Goal: Task Accomplishment & Management: Manage account settings

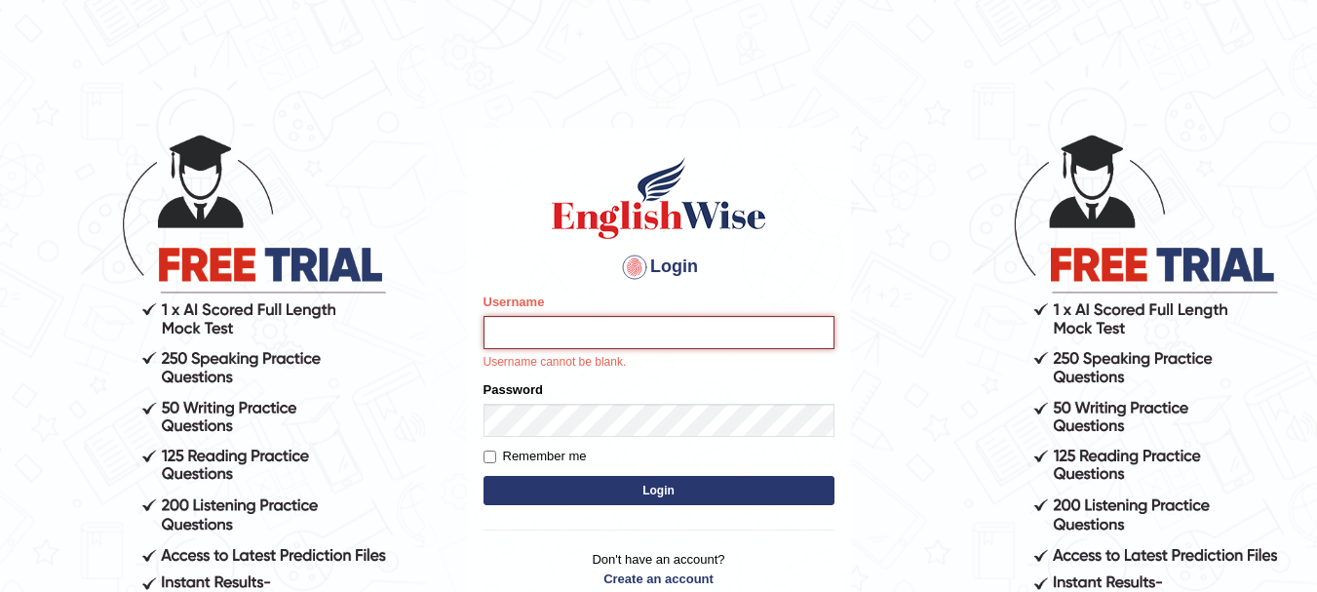
type input "Sangitam"
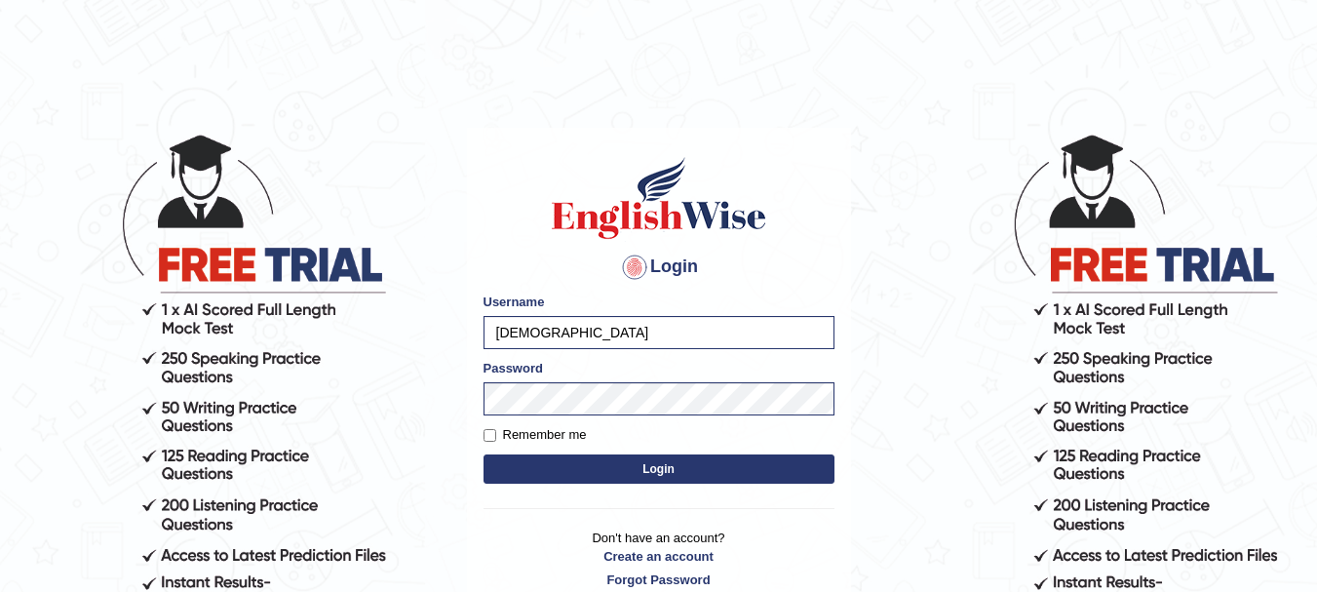
click at [636, 478] on button "Login" at bounding box center [659, 468] width 351 height 29
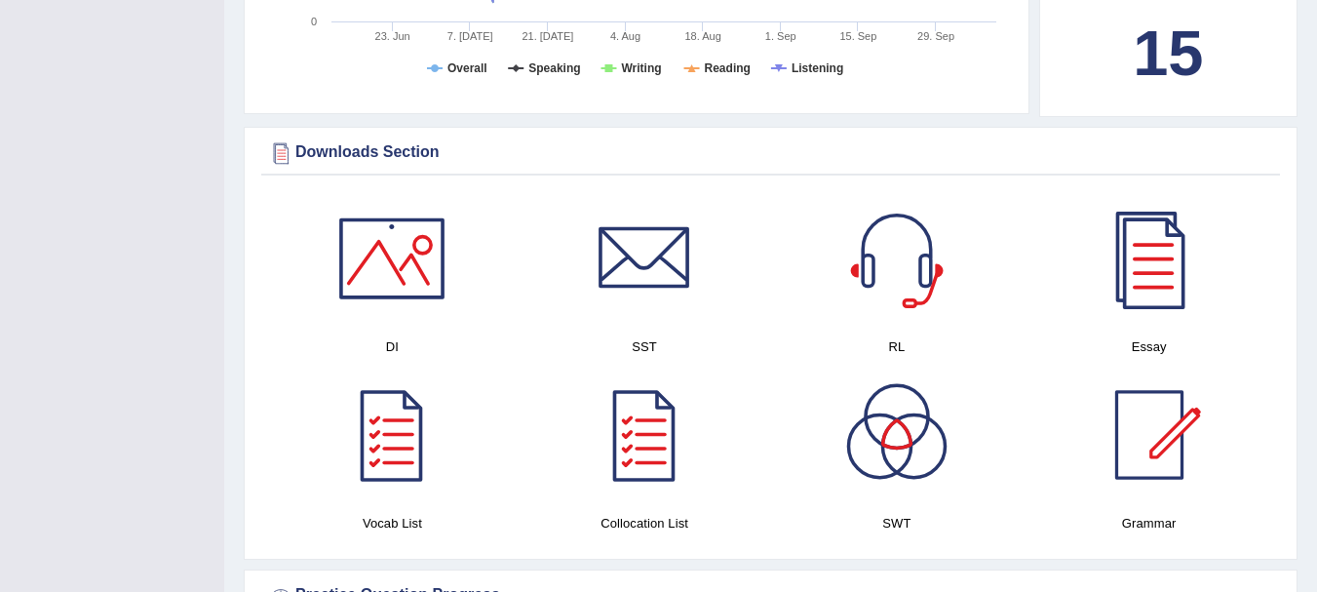
scroll to position [1027, 0]
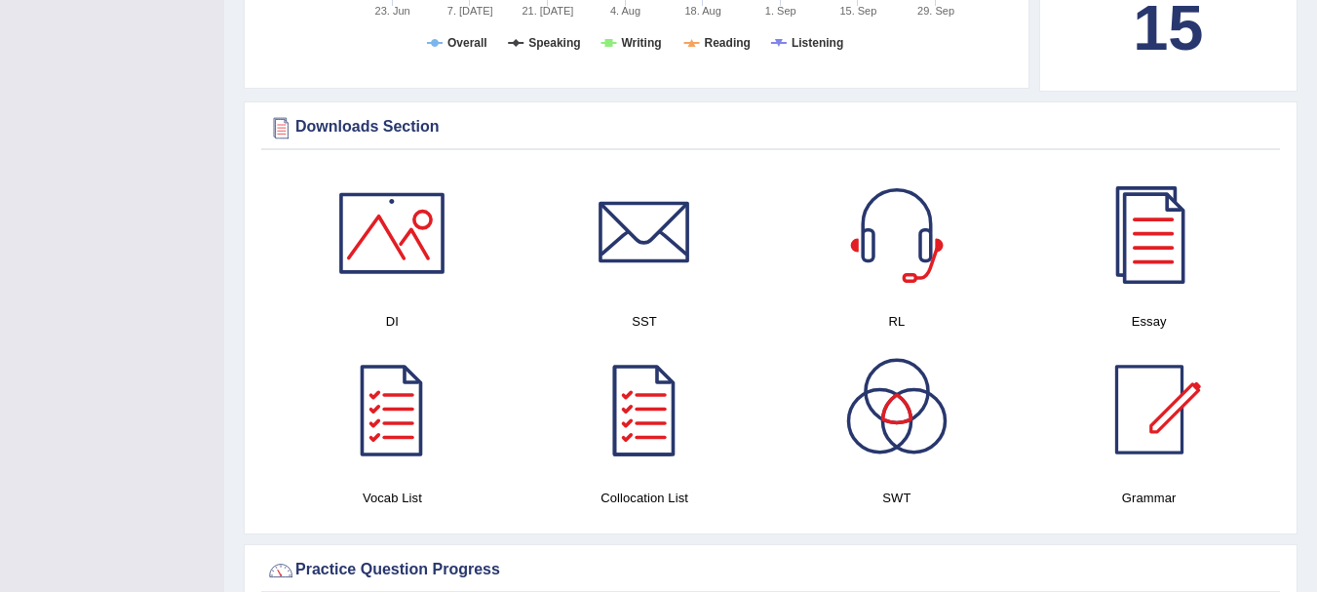
click at [669, 383] on div at bounding box center [644, 409] width 137 height 137
